Goal: Task Accomplishment & Management: Manage account settings

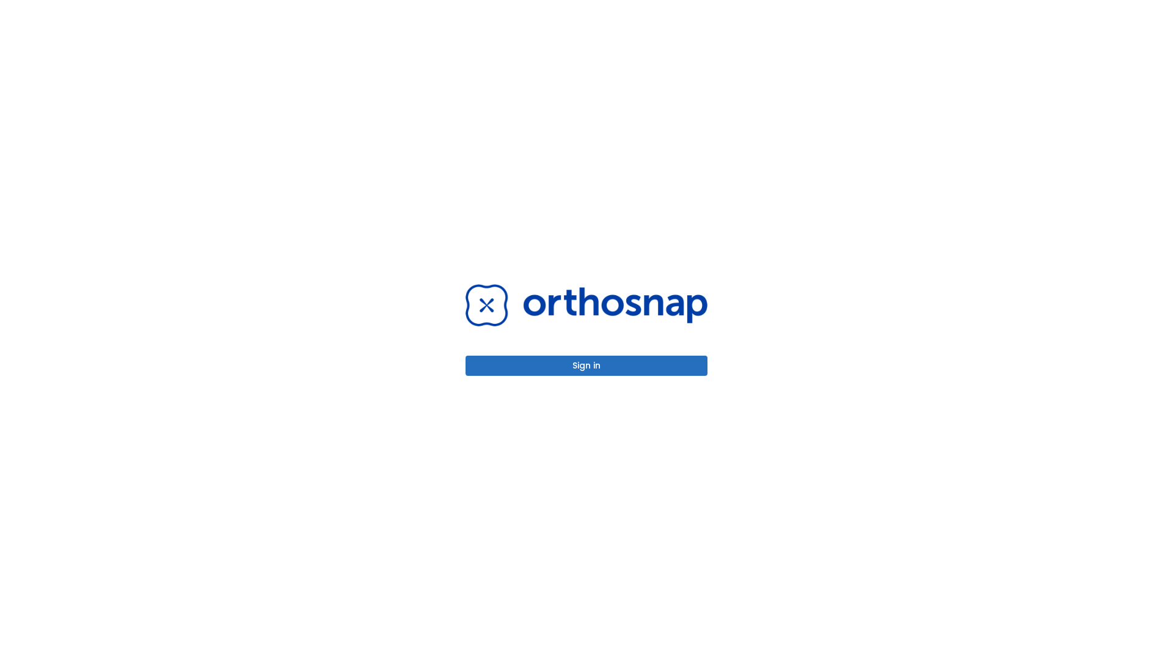
click at [586, 365] on button "Sign in" at bounding box center [587, 366] width 242 height 20
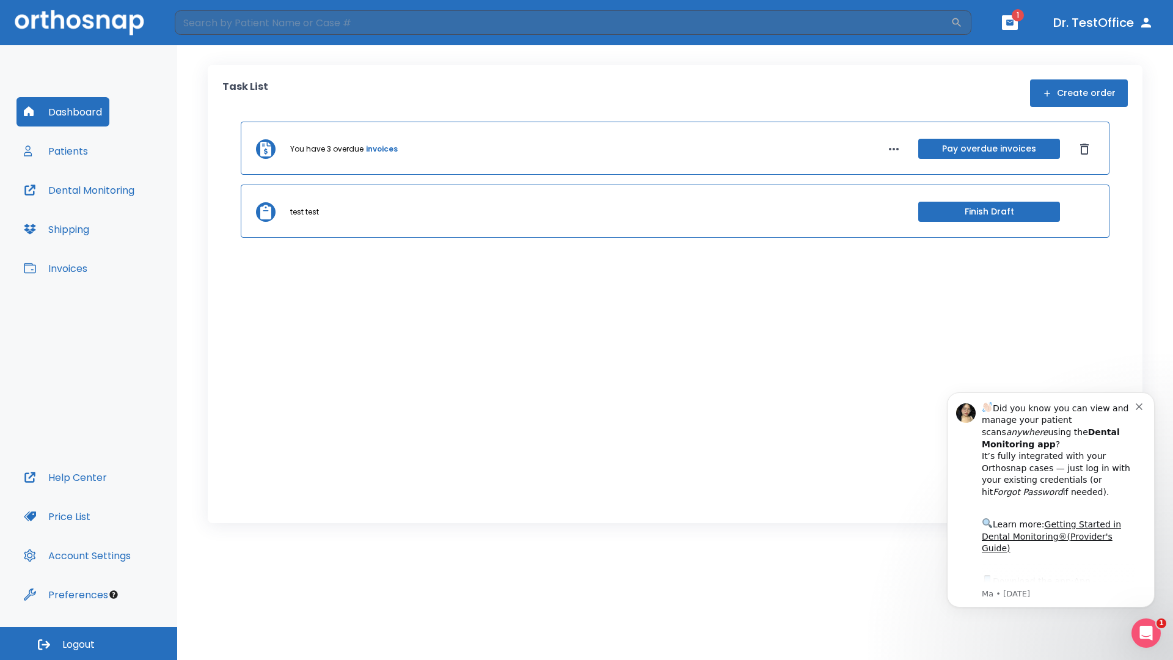
click at [89, 643] on span "Logout" at bounding box center [78, 644] width 32 height 13
